Goal: Information Seeking & Learning: Learn about a topic

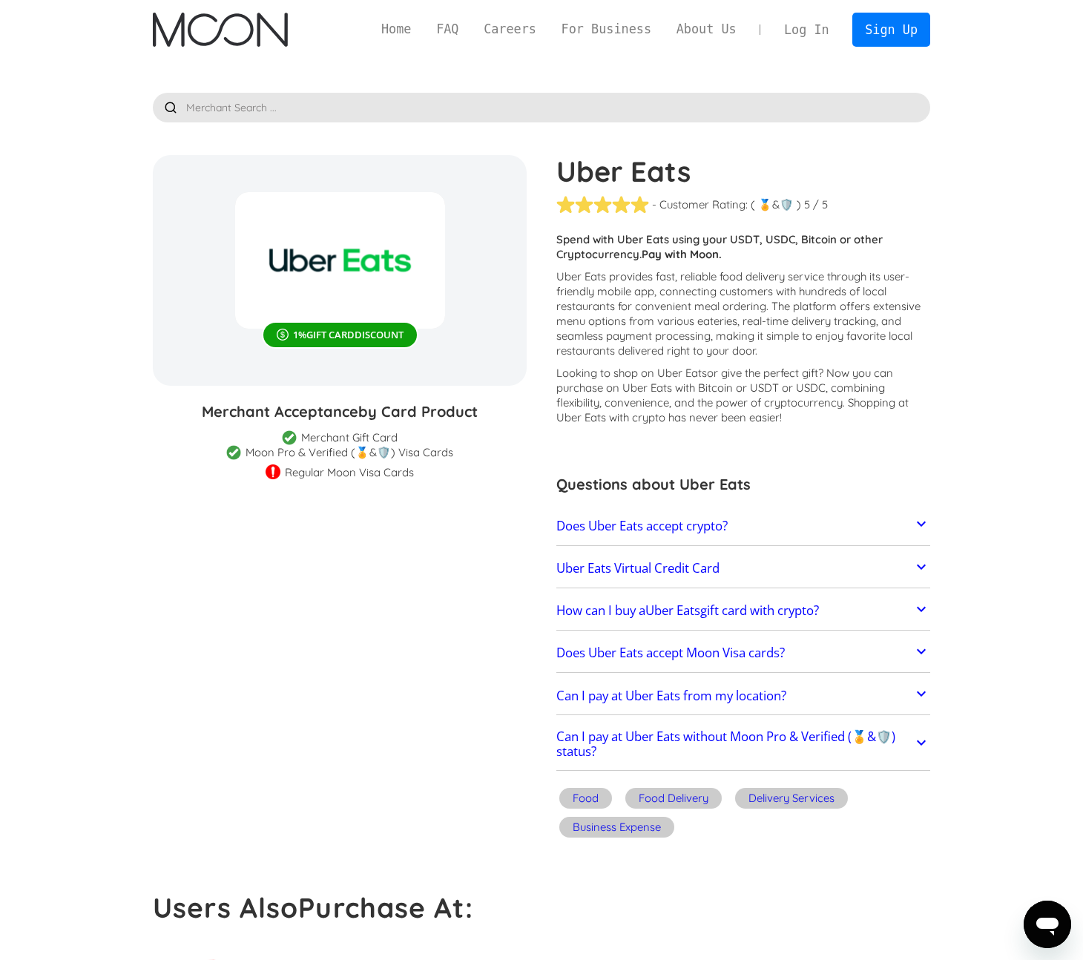
click at [645, 257] on strong "Pay with Moon." at bounding box center [682, 254] width 80 height 14
click at [650, 349] on p "Uber Eats provides fast, reliable food delivery service through its user-friend…" at bounding box center [743, 313] width 374 height 89
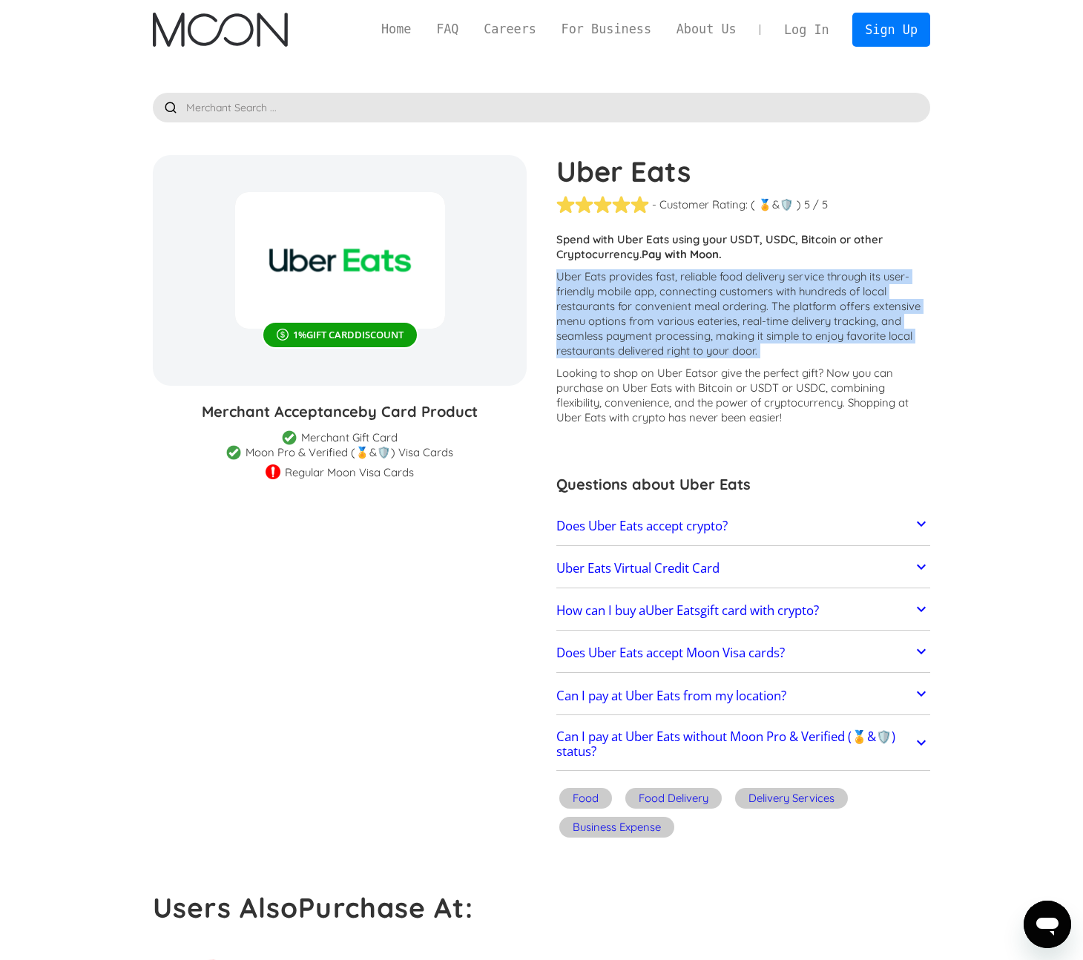
click at [650, 349] on p "Uber Eats provides fast, reliable food delivery service through its user-friend…" at bounding box center [743, 313] width 374 height 89
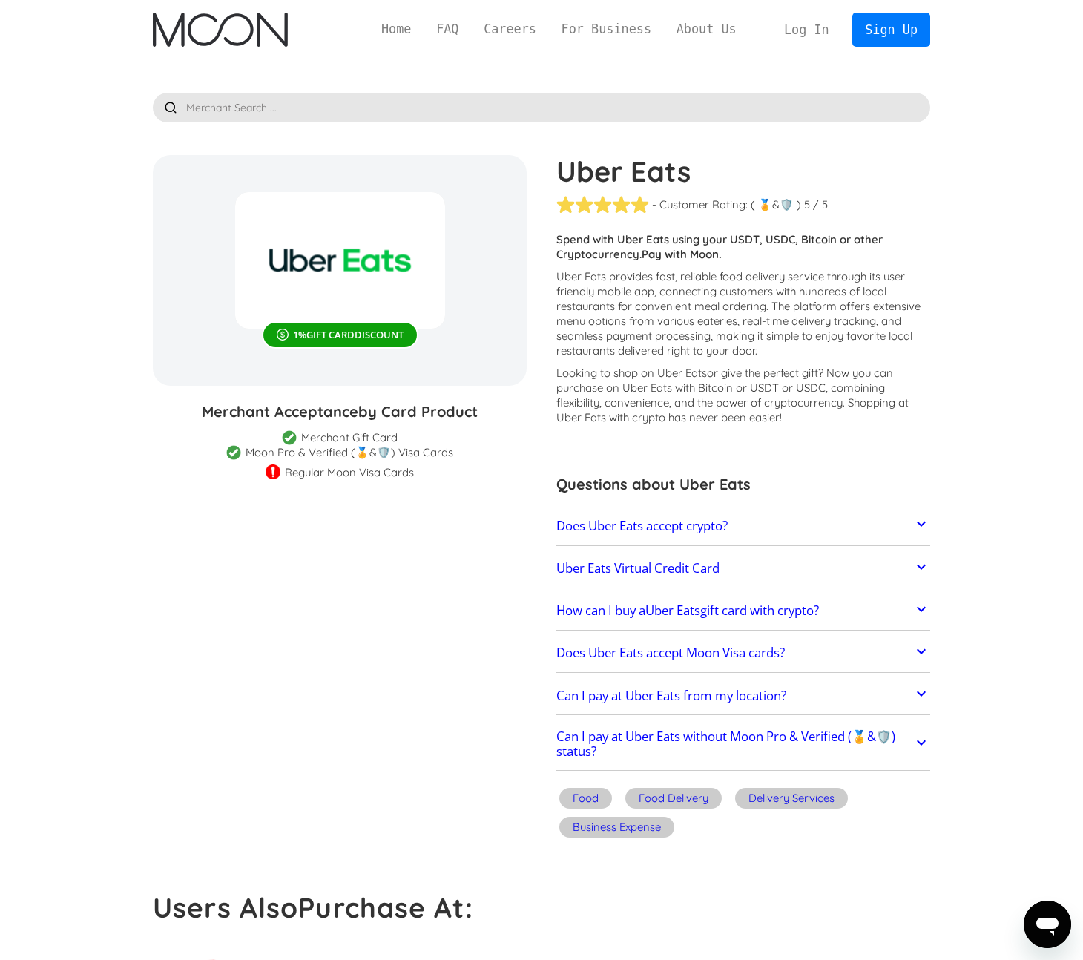
click at [641, 395] on p "Looking to shop on Uber Eats or give the perfect gift ? Now you can purchase on…" at bounding box center [743, 395] width 374 height 59
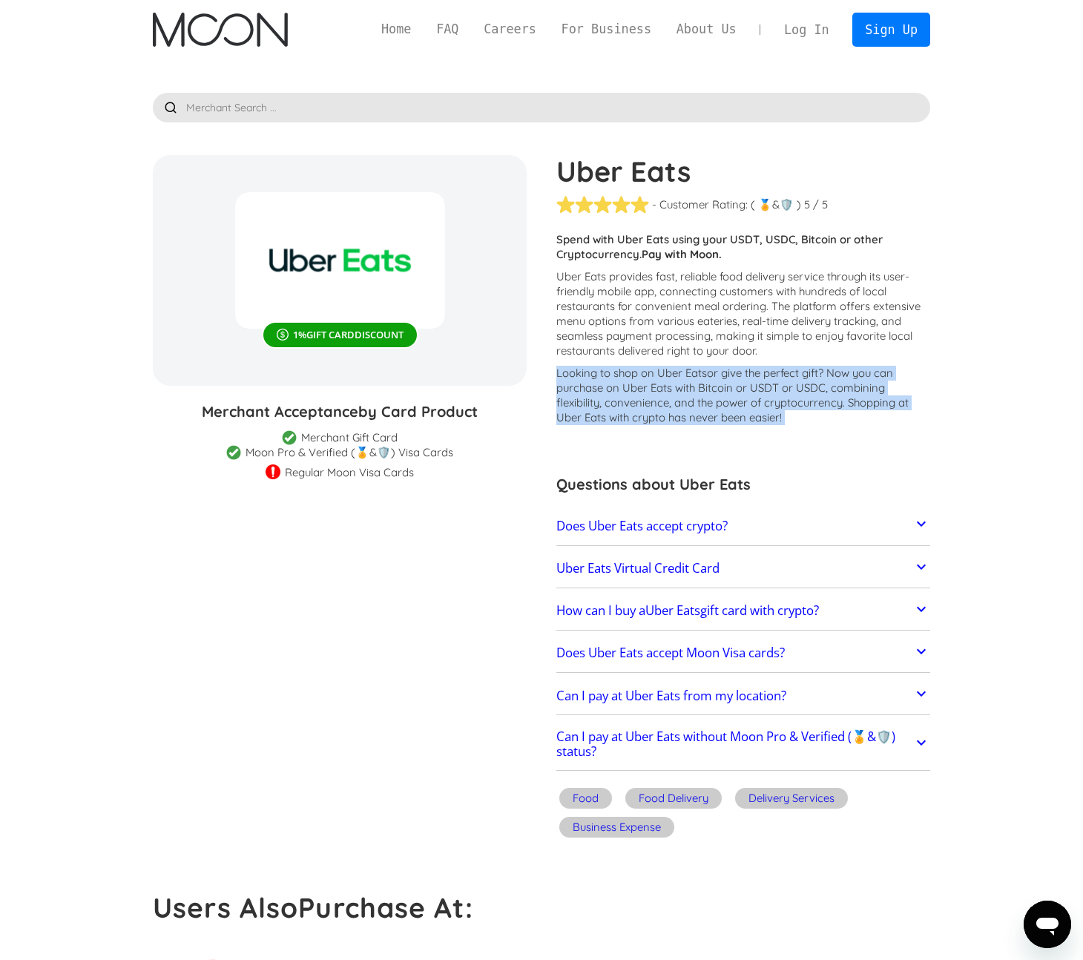
click at [641, 395] on p "Looking to shop on Uber Eats or give the perfect gift ? Now you can purchase on…" at bounding box center [743, 395] width 374 height 59
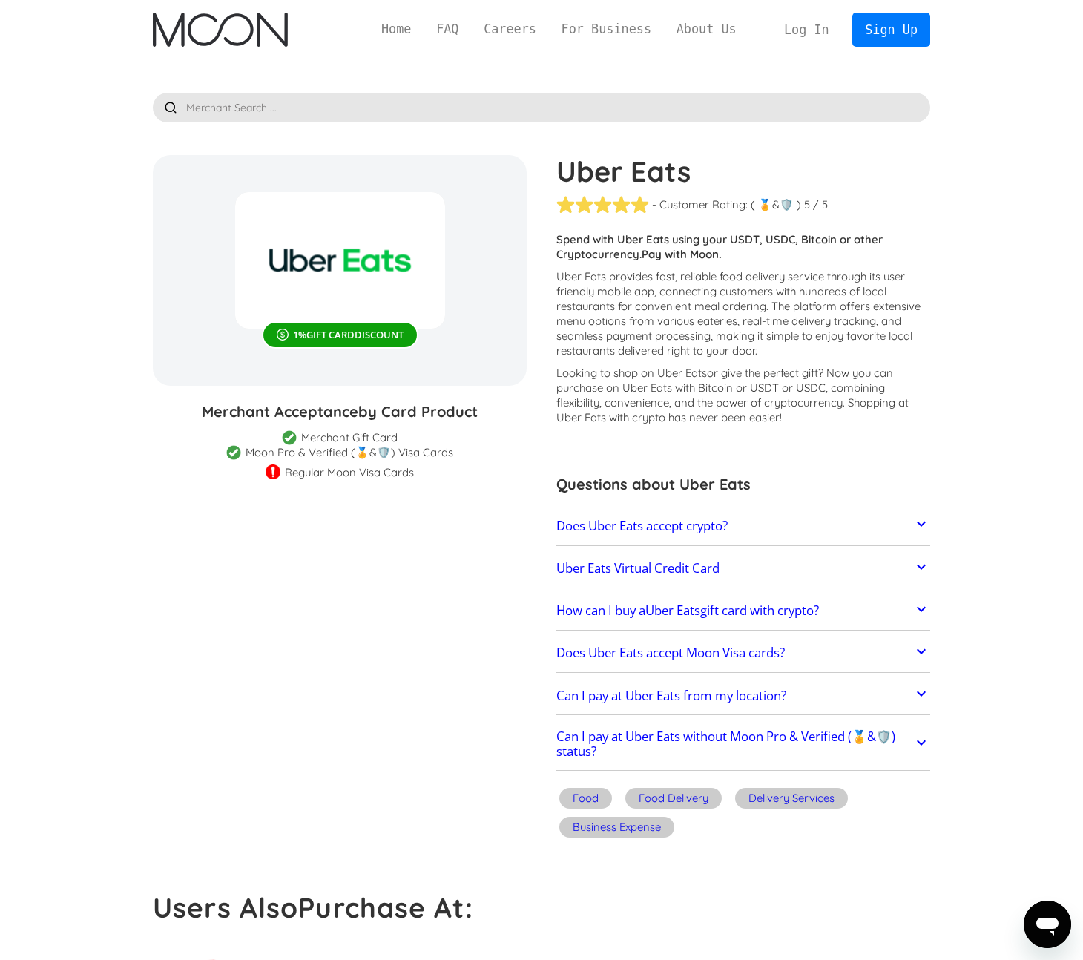
click at [273, 474] on img at bounding box center [273, 472] width 15 height 17
drag, startPoint x: 254, startPoint y: 408, endPoint x: 496, endPoint y: 409, distance: 242.5
click at [496, 409] on h3 "Merchant Acceptance by Card Product" at bounding box center [340, 412] width 374 height 22
drag, startPoint x: 481, startPoint y: 409, endPoint x: 450, endPoint y: 480, distance: 77.7
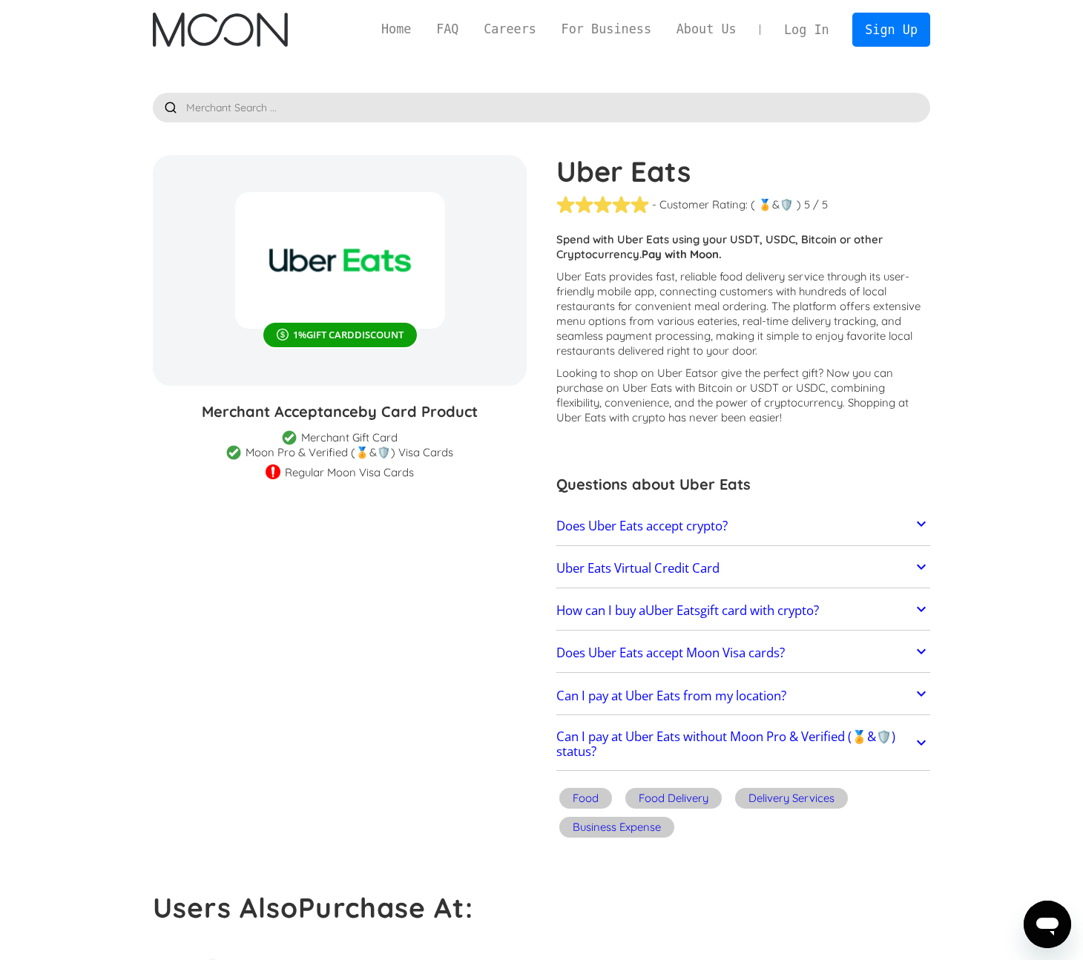
click at [450, 480] on section "Uber Eats 1 % GIFT CARD DISCOUNT Merchant Acceptance by Card Product Merchant G…" at bounding box center [541, 499] width 777 height 688
drag, startPoint x: 450, startPoint y: 480, endPoint x: 451, endPoint y: 431, distance: 49.0
click at [451, 430] on section "Uber Eats 1 % GIFT CARD DISCOUNT Merchant Acceptance by Card Product Merchant G…" at bounding box center [541, 499] width 777 height 688
click at [451, 431] on div "Merchant Acceptance by Card Product Merchant Gift Card Moon Visa Cards Moon Pro…" at bounding box center [340, 440] width 374 height 79
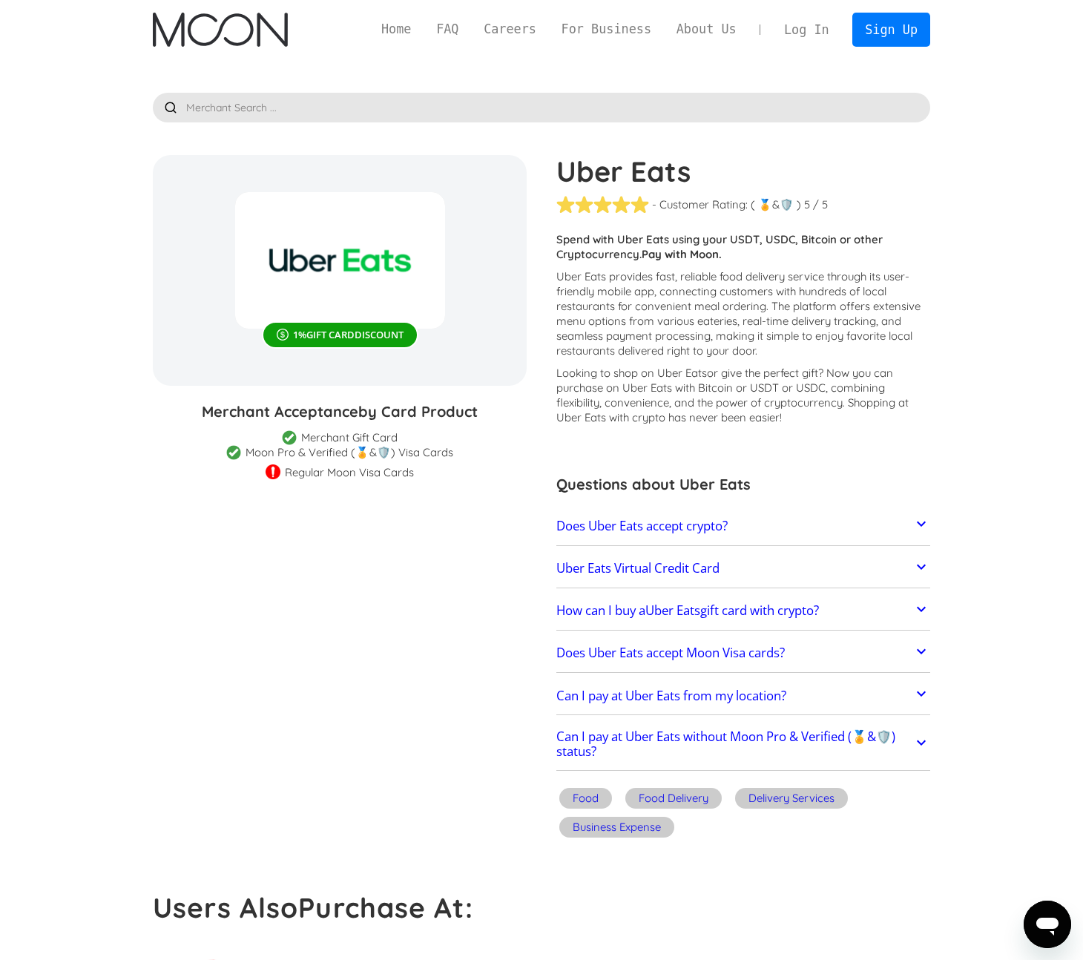
click at [451, 447] on div "Moon Pro & Verified (🏅&🛡️) Visa Cards" at bounding box center [350, 452] width 208 height 15
click at [452, 472] on div "Regular Moon Visa Cards" at bounding box center [340, 471] width 374 height 15
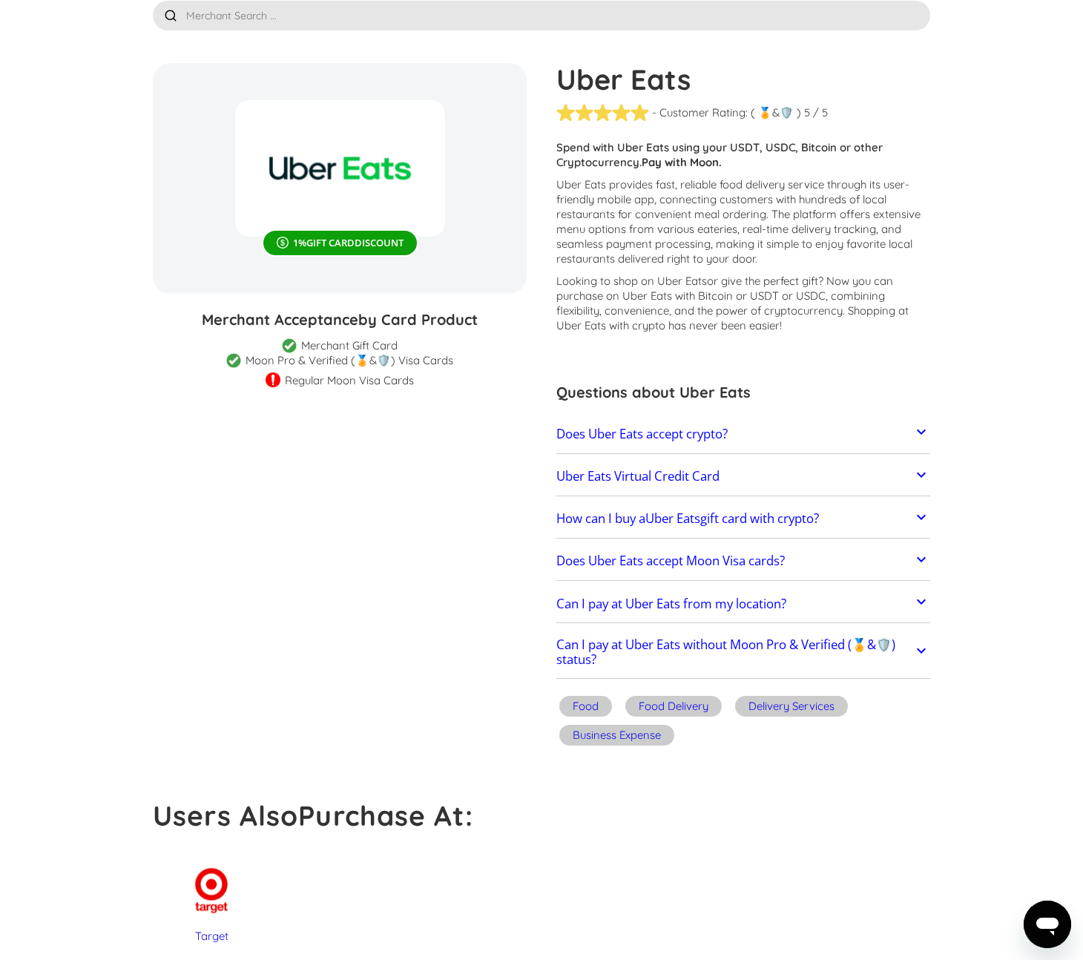
scroll to position [94, 0]
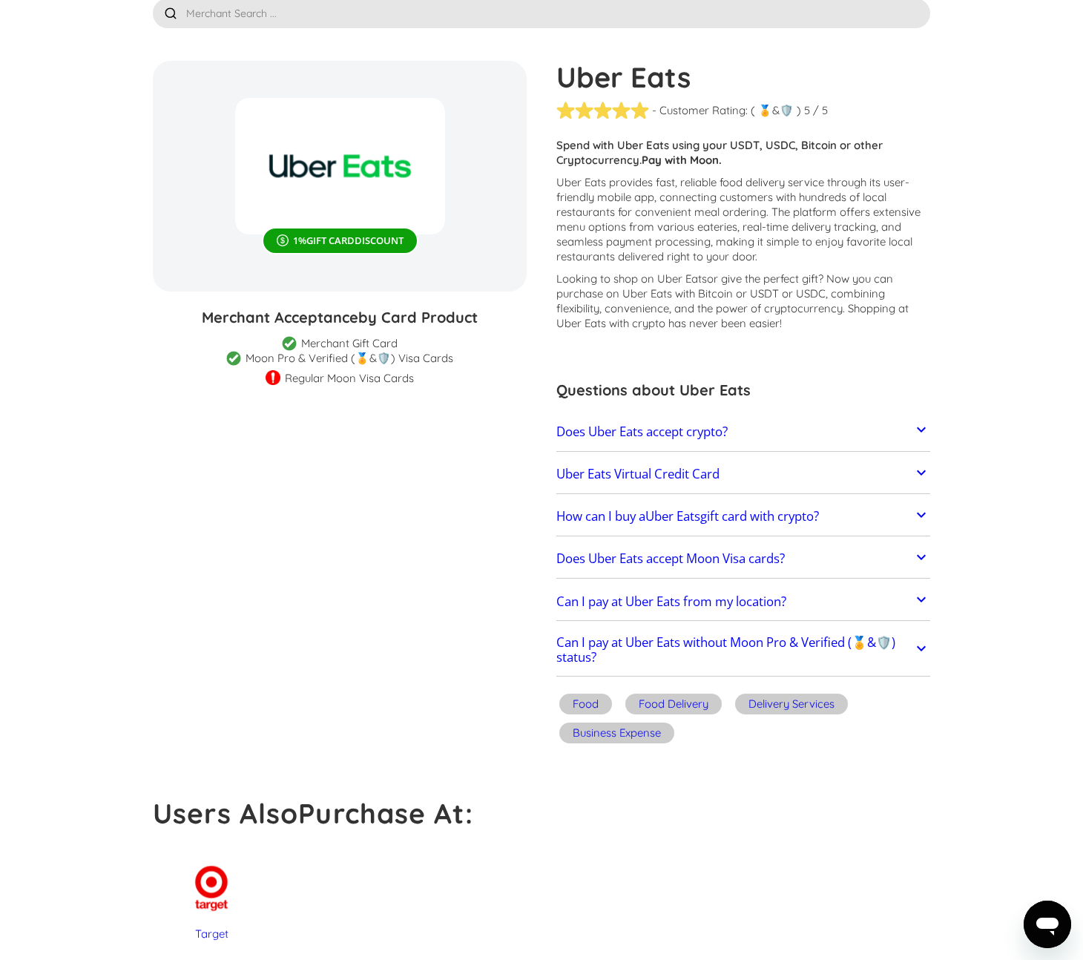
click at [646, 639] on h2 "Can I pay at Uber Eats without Moon Pro & Verified (🏅&🛡️) status?" at bounding box center [734, 650] width 357 height 30
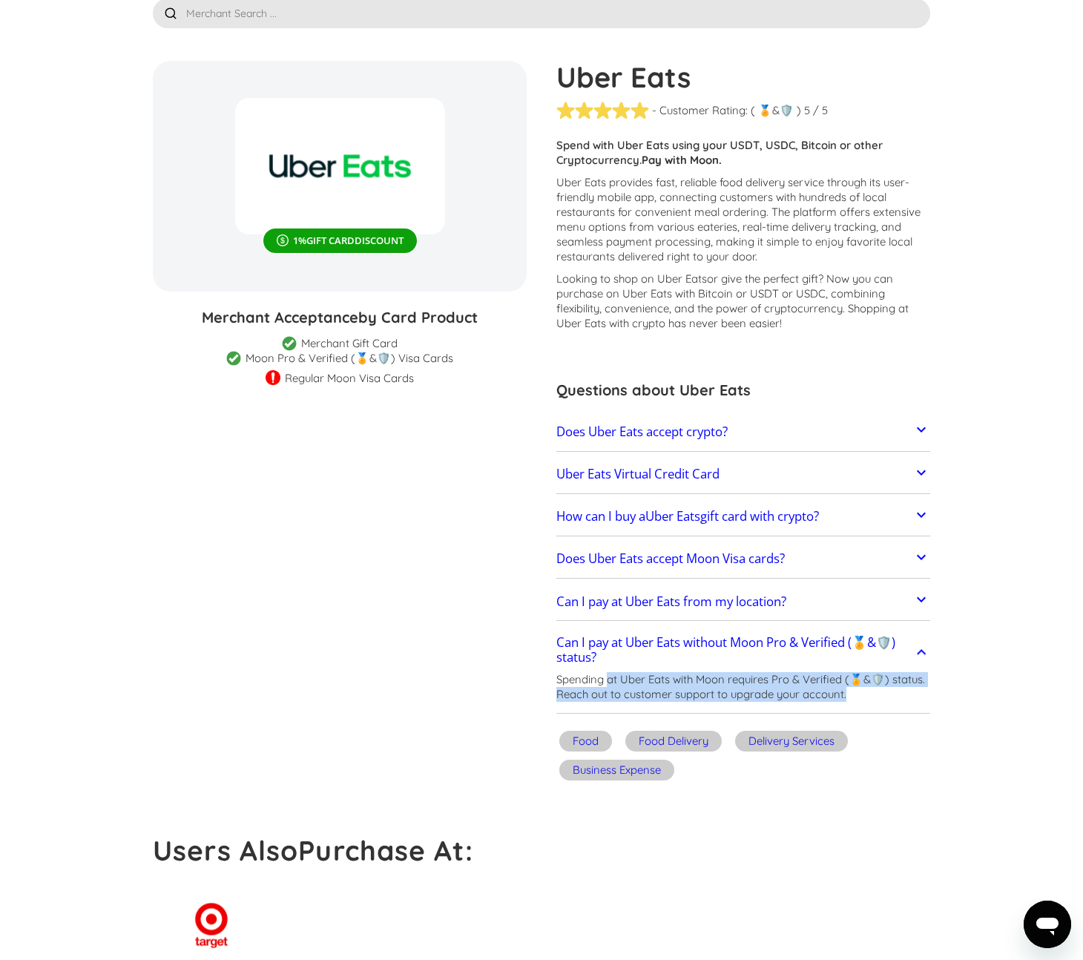
drag, startPoint x: 608, startPoint y: 685, endPoint x: 884, endPoint y: 688, distance: 275.9
click at [884, 689] on p "Spending at Uber Eats with Moon requires Pro & Verified (🏅&🛡️) status. Reach ou…" at bounding box center [743, 687] width 374 height 30
click at [884, 688] on p "Spending at Uber Eats with Moon requires Pro & Verified (🏅&🛡️) status. Reach ou…" at bounding box center [743, 687] width 374 height 30
drag, startPoint x: 695, startPoint y: 682, endPoint x: 843, endPoint y: 681, distance: 148.4
click at [843, 681] on p "Spending at Uber Eats with Moon requires Pro & Verified (🏅&🛡️) status. Reach ou…" at bounding box center [743, 687] width 374 height 30
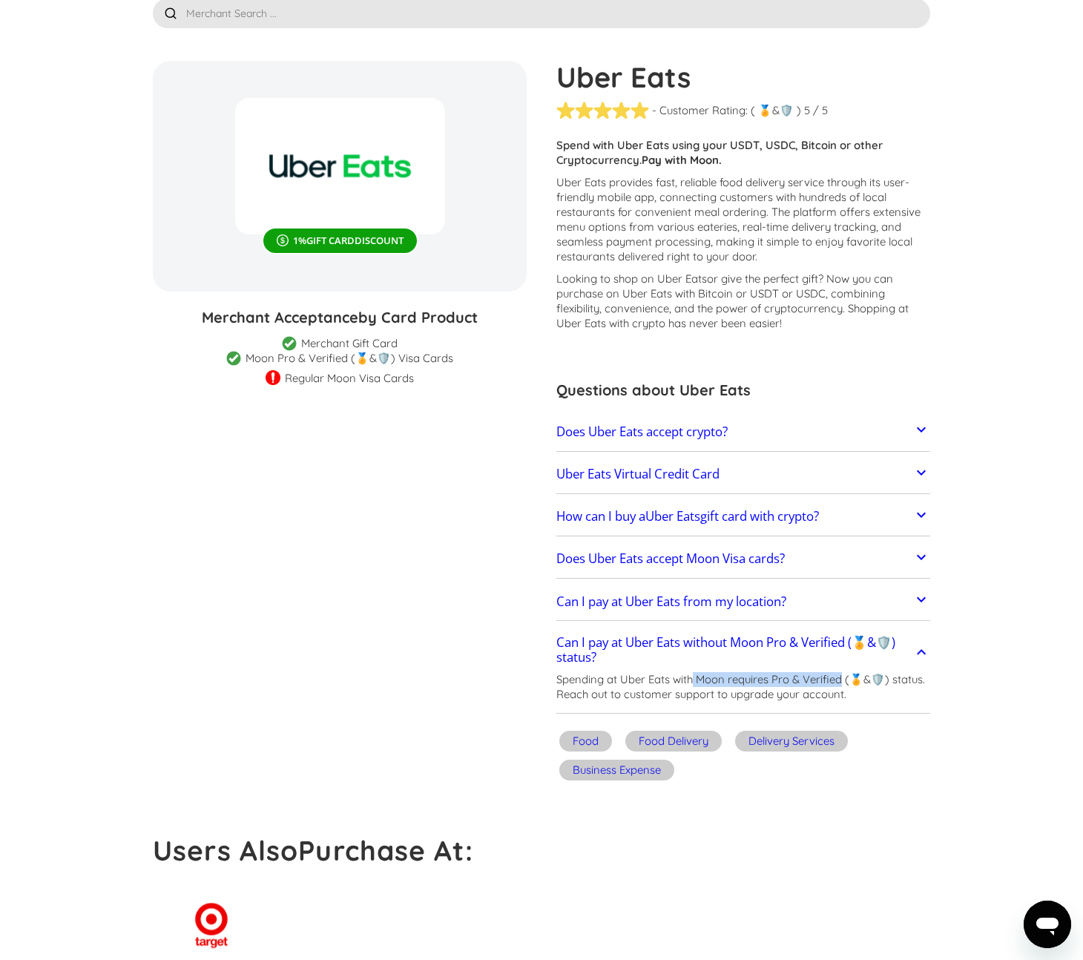
copy p "Moon requires Pro & Verified"
click at [539, 584] on section "Uber Eats 1 % GIFT CARD DISCOUNT Merchant Acceptance by Card Product Merchant G…" at bounding box center [541, 423] width 777 height 725
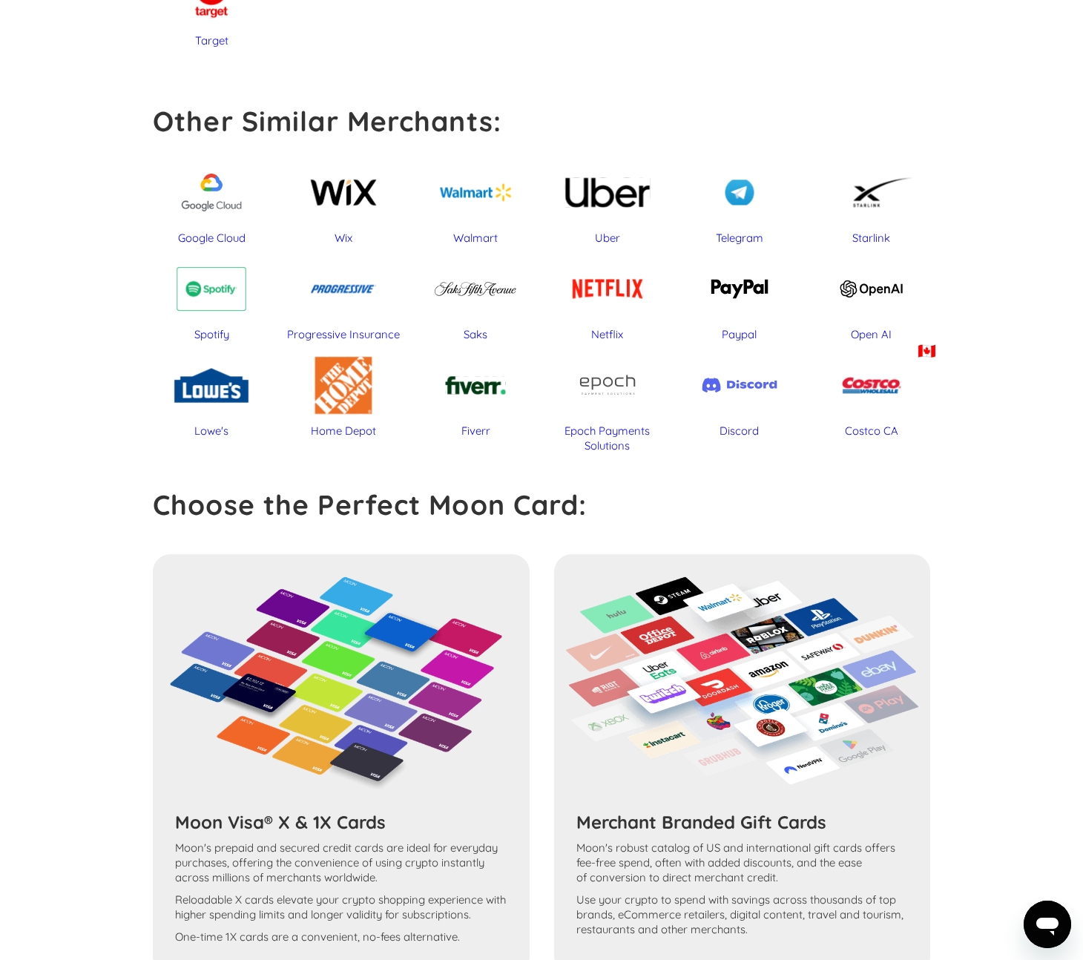
scroll to position [1318, 0]
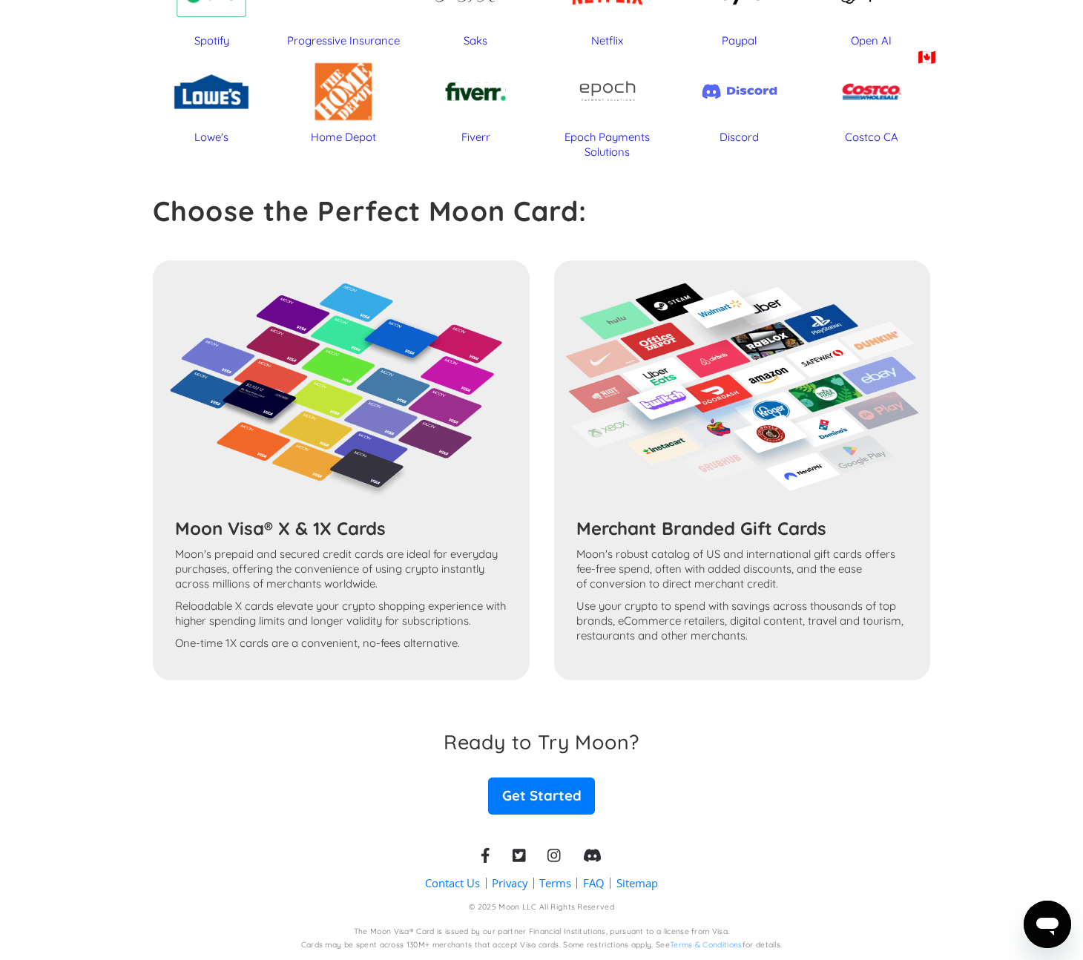
click at [627, 584] on p "Moon's robust catalog of US and international gift cards offers fee-free spend,…" at bounding box center [742, 569] width 332 height 45
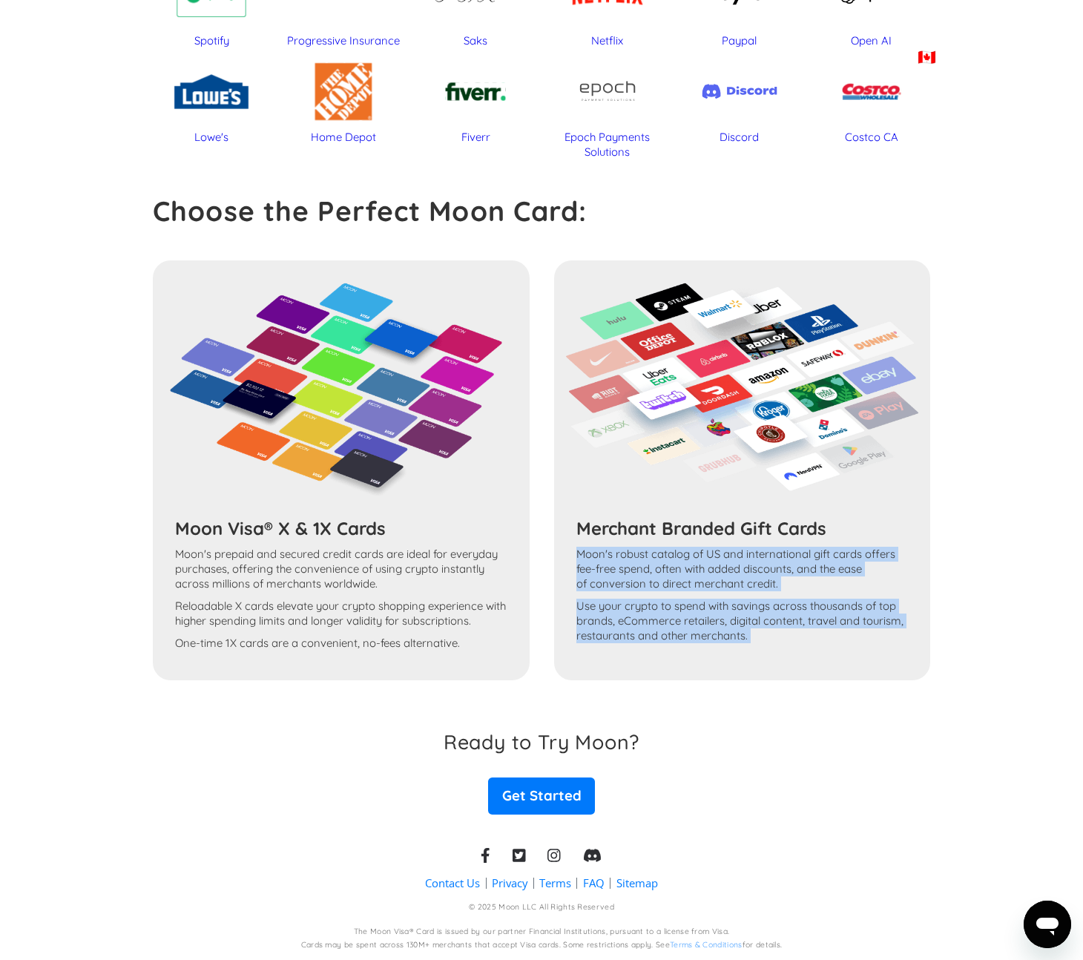
drag, startPoint x: 627, startPoint y: 584, endPoint x: 648, endPoint y: 679, distance: 97.9
click at [648, 679] on div "Merchant Branded Gift Cards Moon's robust catalog of US and international gift …" at bounding box center [742, 470] width 376 height 420
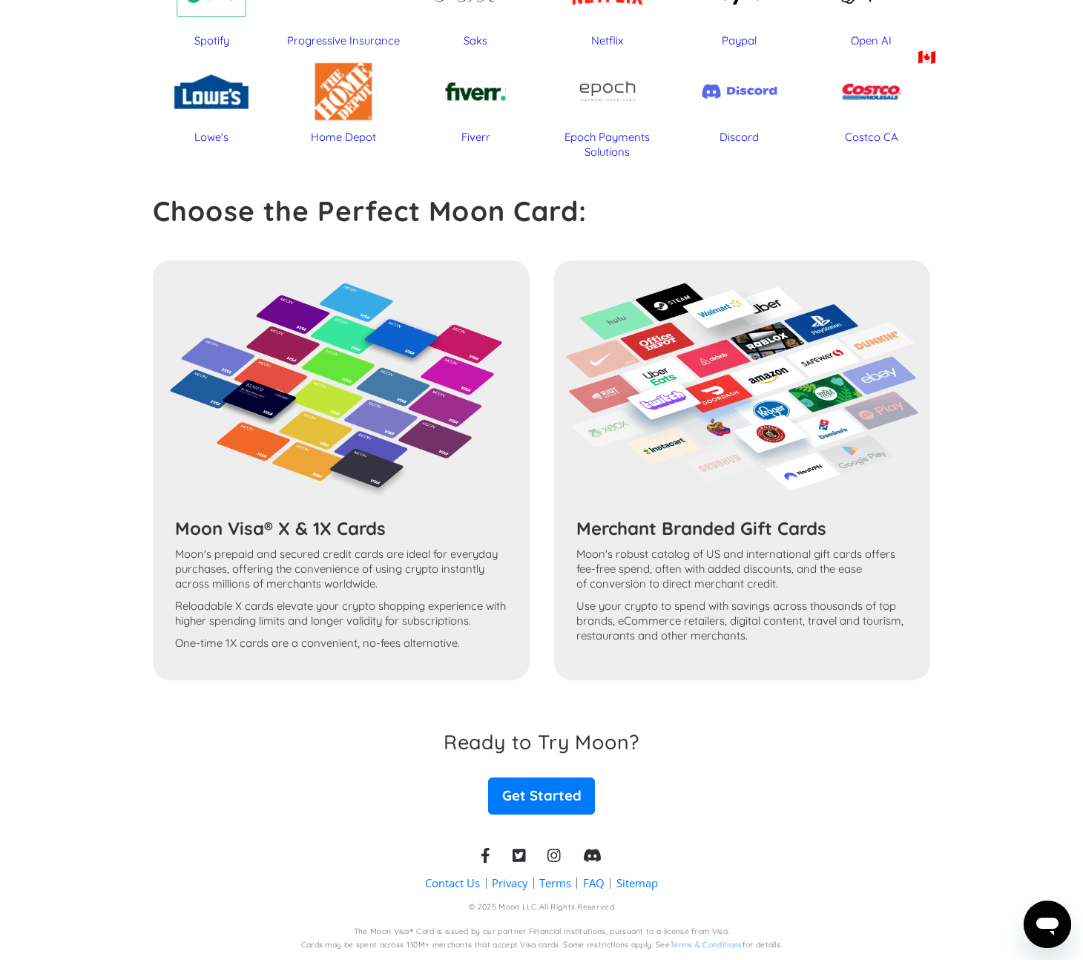
click at [648, 679] on div "Merchant Branded Gift Cards Moon's robust catalog of US and international gift …" at bounding box center [742, 470] width 376 height 420
click at [338, 653] on div "Moon Visa® X & 1X Cards Moon's prepaid and secured credit cards are ideal for e…" at bounding box center [541, 470] width 777 height 420
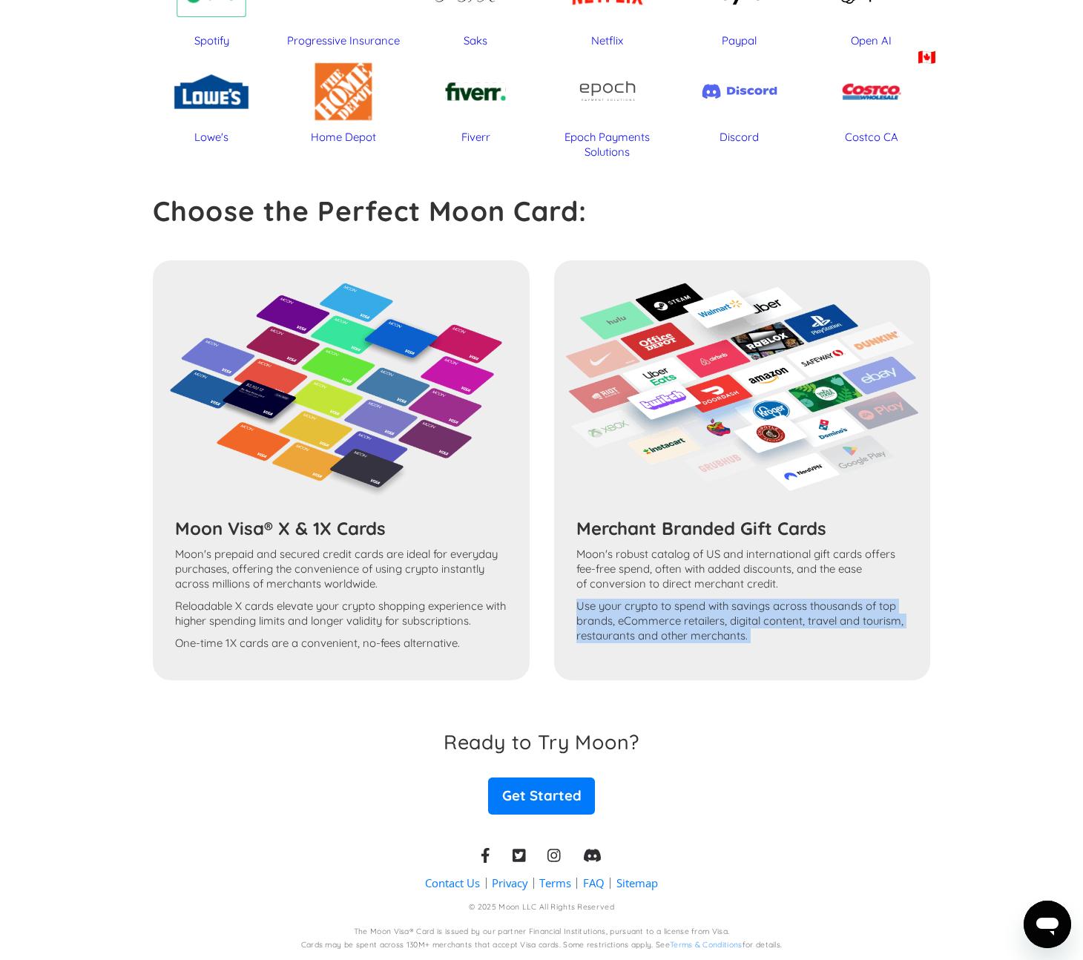
click at [355, 630] on div "Moon Visa® X & 1X Cards Moon's prepaid and secured credit cards are ideal for e…" at bounding box center [541, 470] width 777 height 420
click at [381, 603] on div "Moon Visa® X & 1X Cards Moon's prepaid and secured credit cards are ideal for e…" at bounding box center [541, 470] width 777 height 420
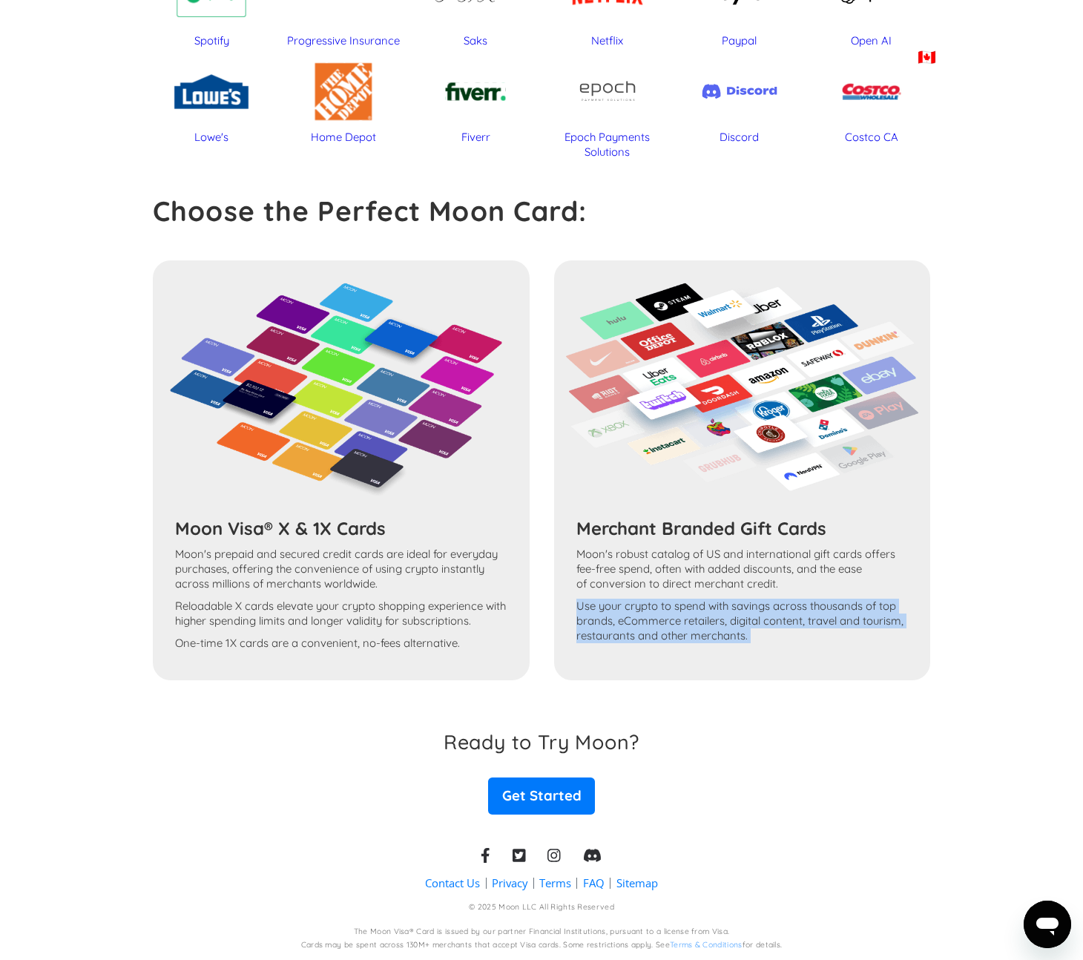
click at [381, 603] on div "Moon Visa® X & 1X Cards Moon's prepaid and secured credit cards are ideal for e…" at bounding box center [541, 470] width 777 height 420
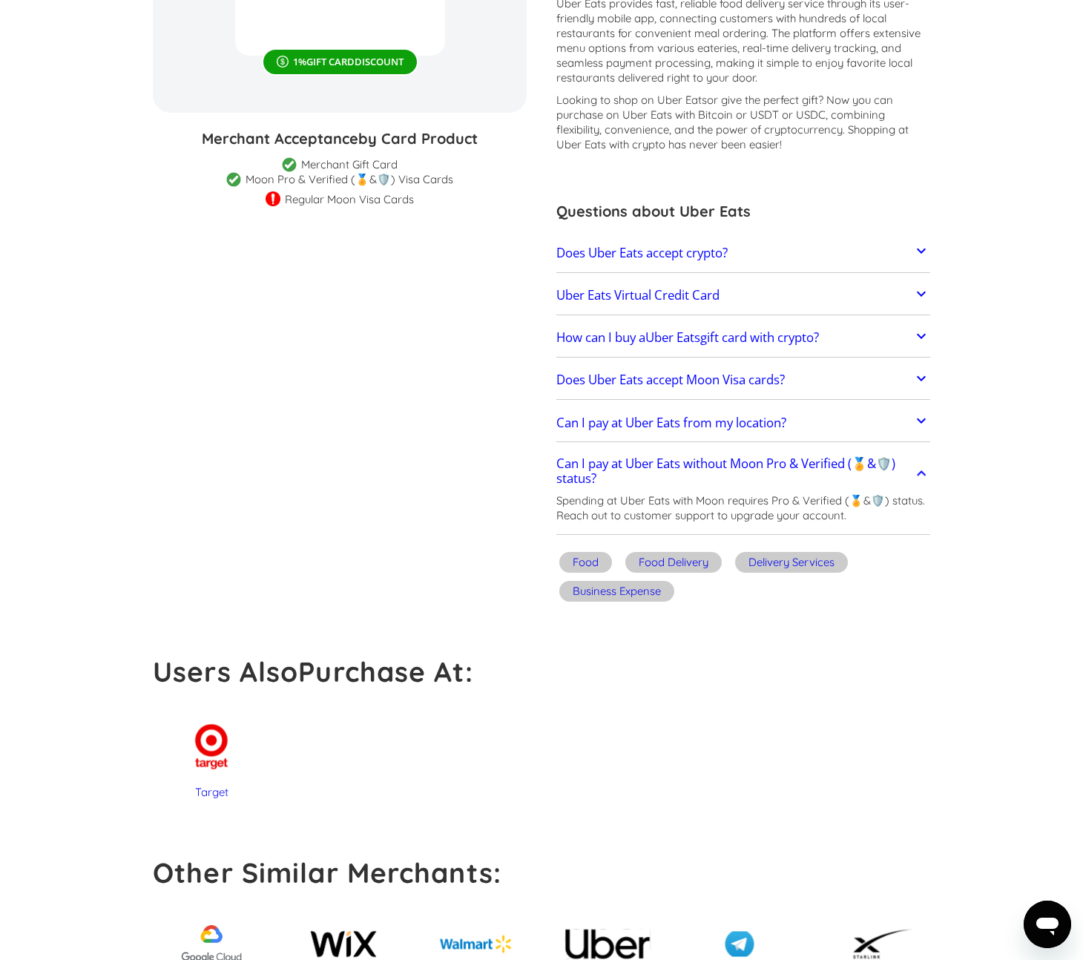
scroll to position [0, 0]
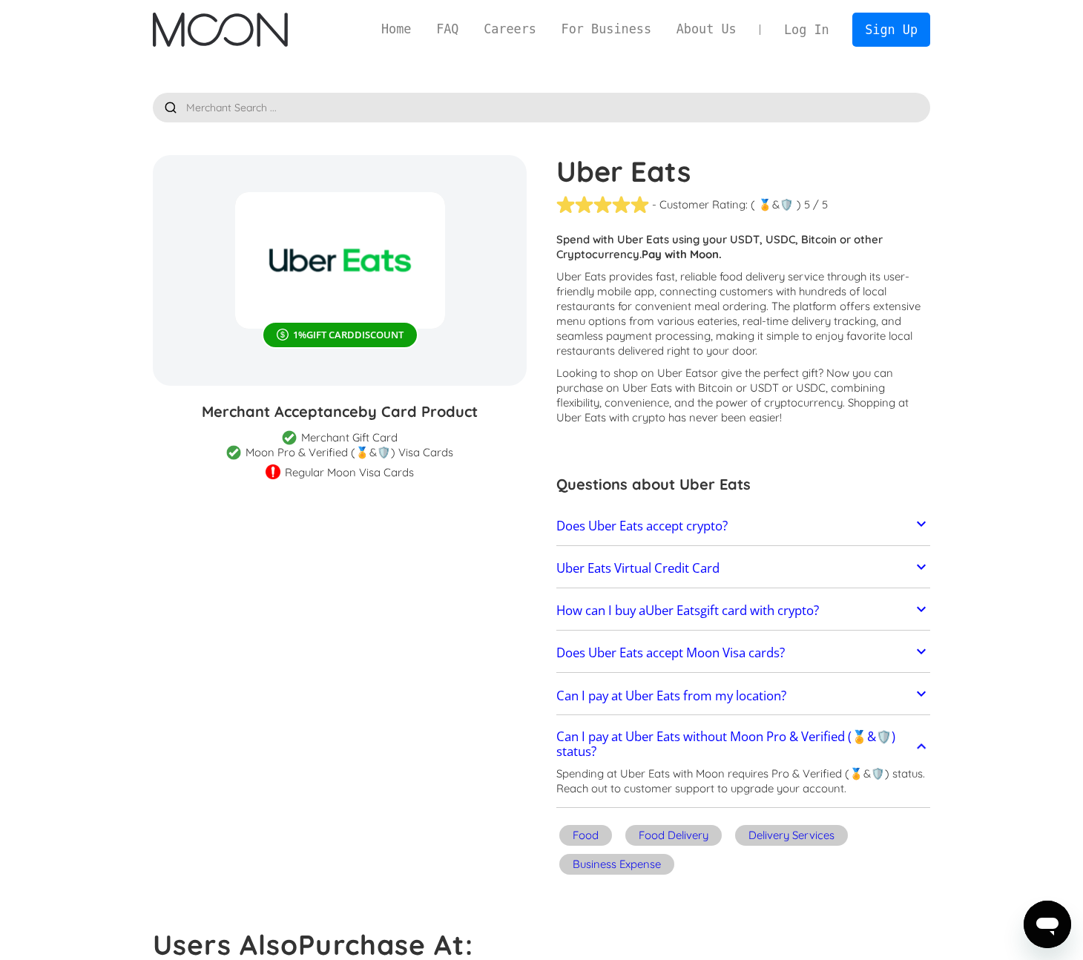
drag, startPoint x: 415, startPoint y: 477, endPoint x: 230, endPoint y: 476, distance: 184.7
click at [229, 476] on div "Regular Moon Visa Cards" at bounding box center [340, 471] width 374 height 15
click at [277, 470] on img at bounding box center [273, 472] width 15 height 17
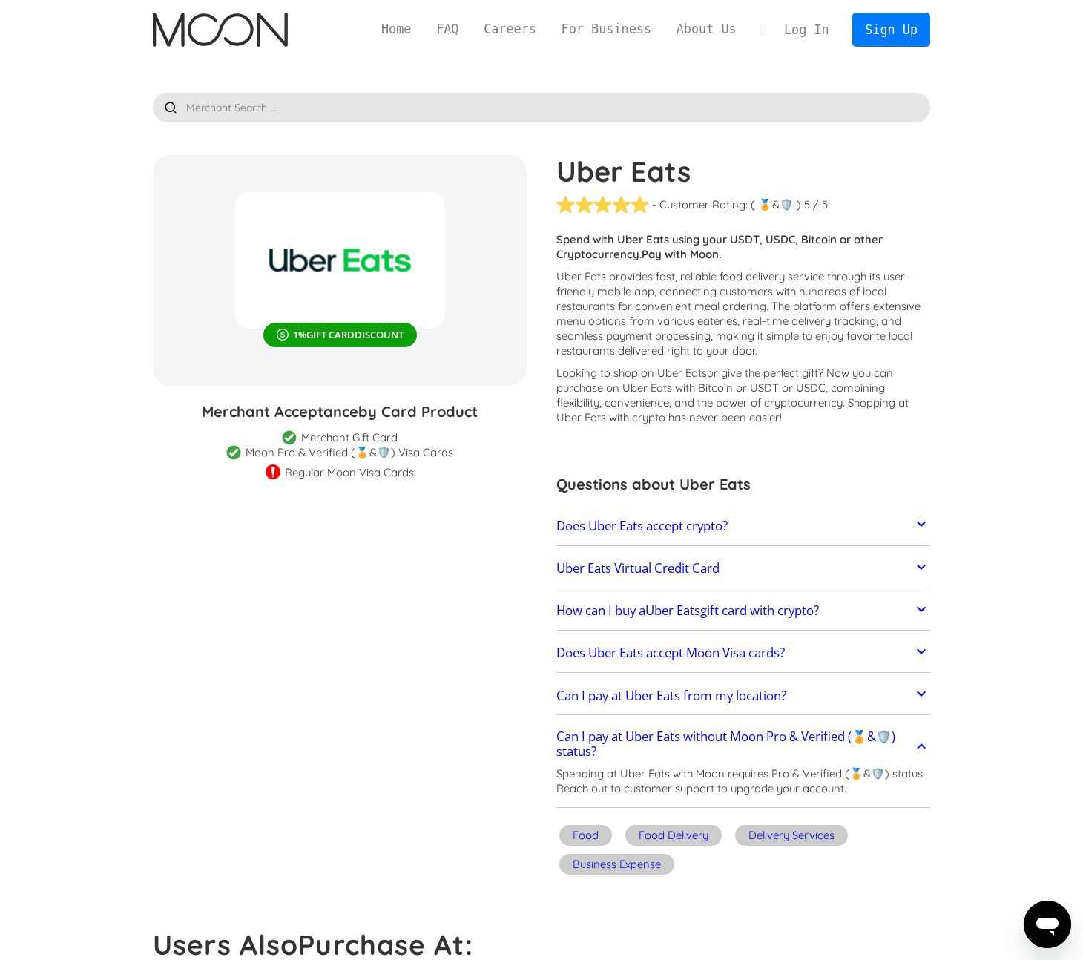
click at [314, 470] on div "Regular Moon Visa Cards" at bounding box center [349, 472] width 129 height 15
click at [315, 525] on section "Uber Eats 1 % GIFT CARD DISCOUNT Merchant Acceptance by Card Product Merchant G…" at bounding box center [541, 517] width 777 height 725
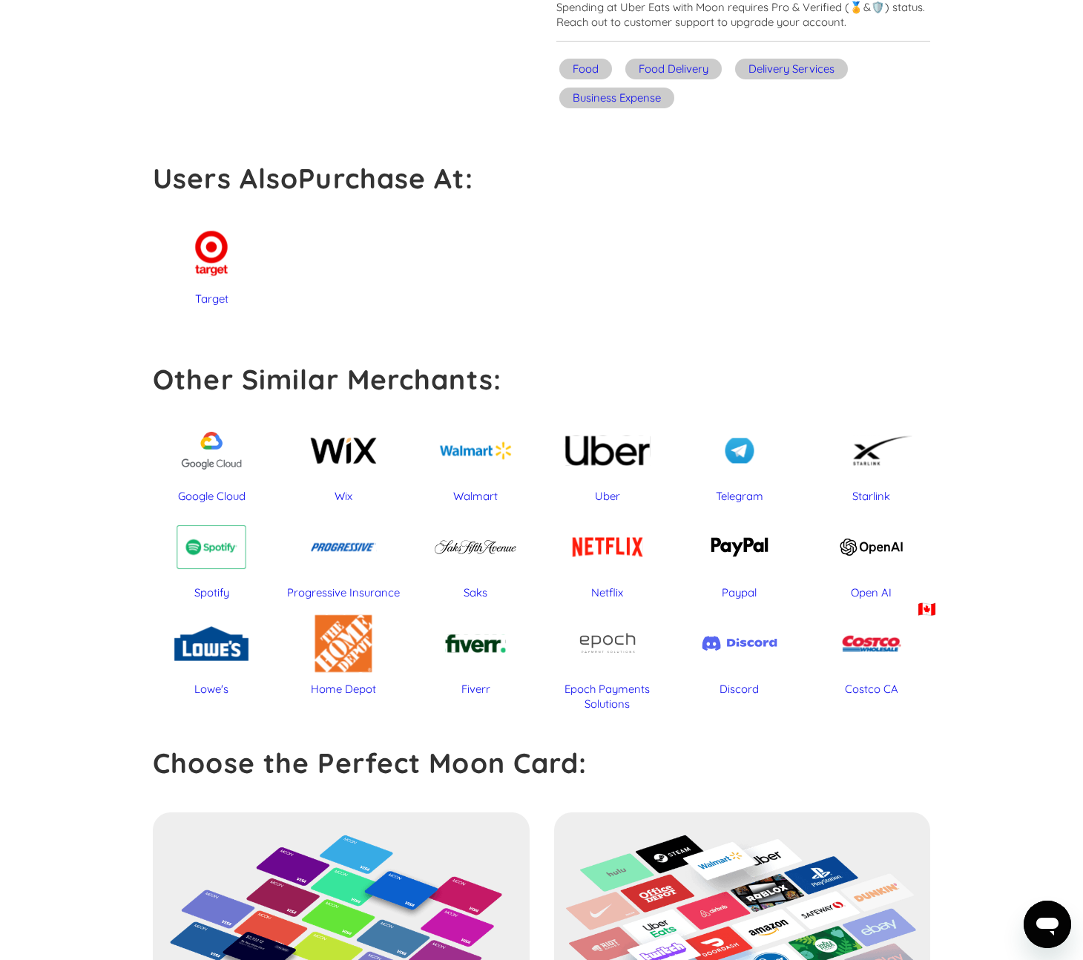
scroll to position [930, 0]
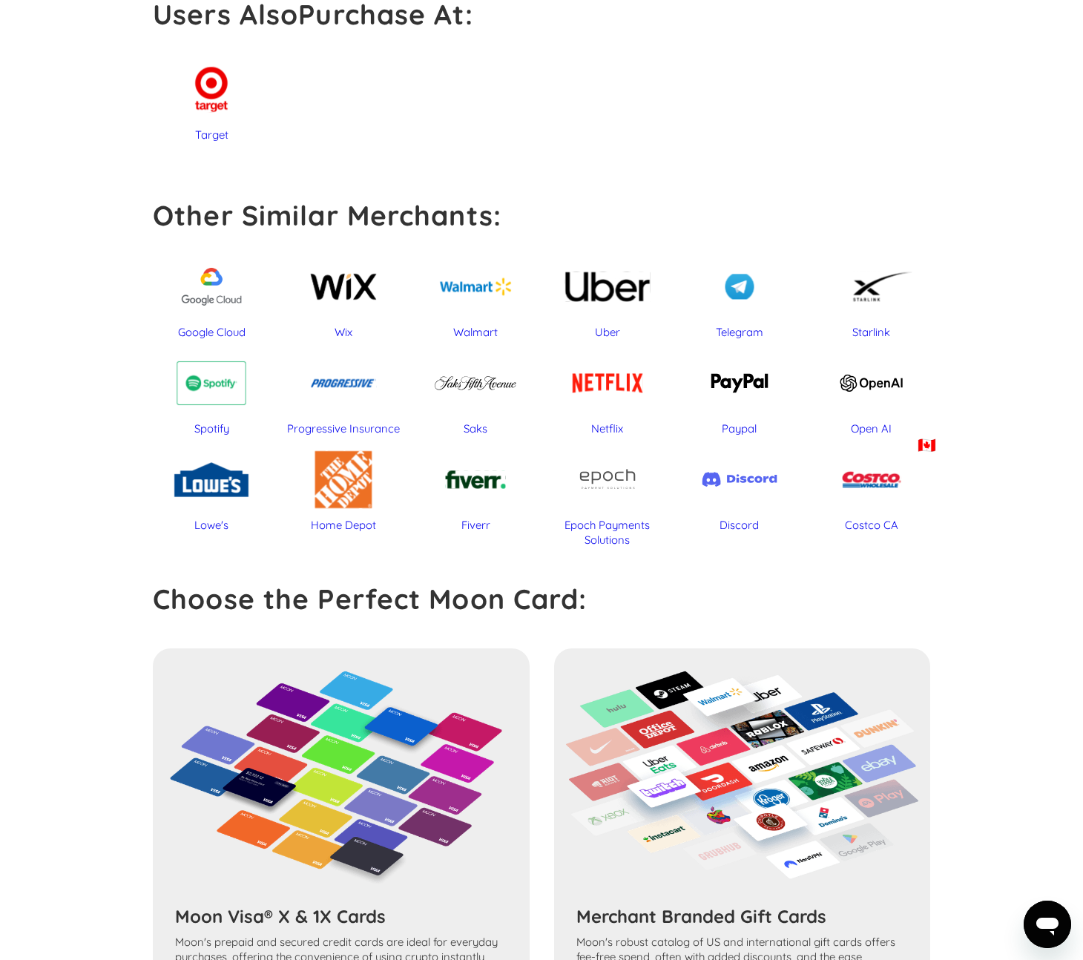
click at [100, 372] on section "Uber Eats 1 % GIFT CARD DISCOUNT Merchant Acceptance by Card Product Merchant G…" at bounding box center [541, 165] width 1083 height 2073
